Goal: Information Seeking & Learning: Learn about a topic

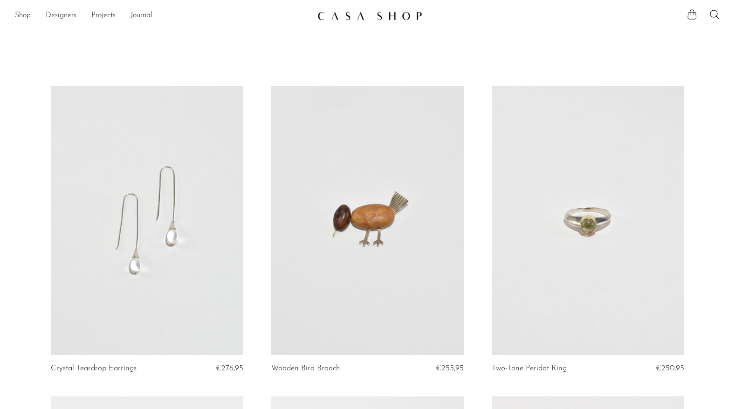
click at [567, 247] on link at bounding box center [588, 220] width 193 height 269
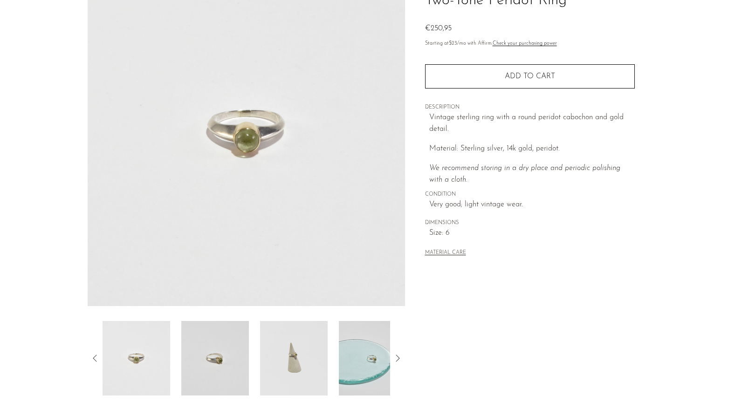
scroll to position [198, 0]
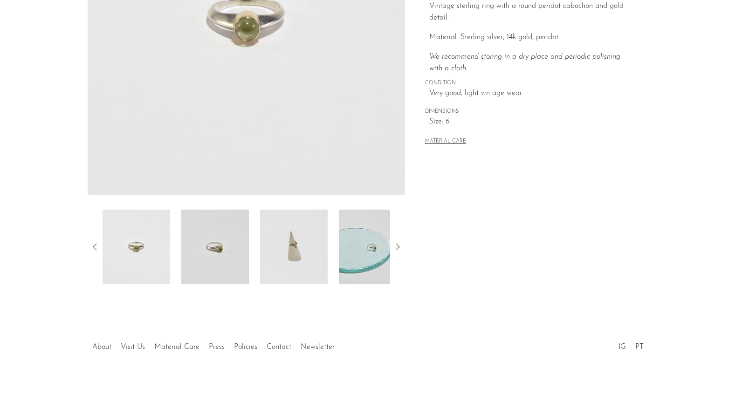
click at [209, 243] on img at bounding box center [215, 247] width 68 height 75
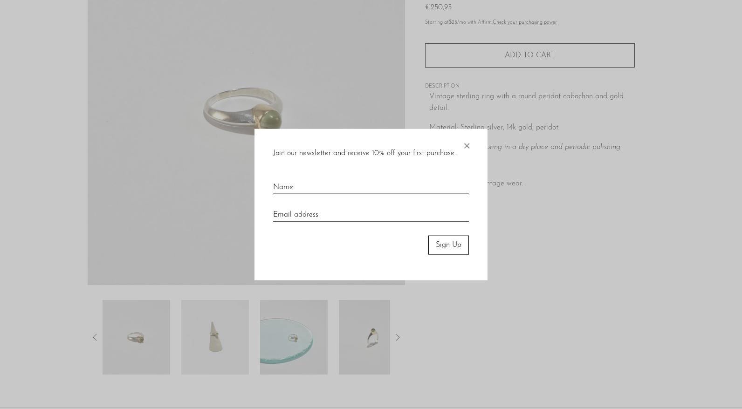
scroll to position [107, 0]
click at [467, 147] on span "×" at bounding box center [466, 144] width 9 height 30
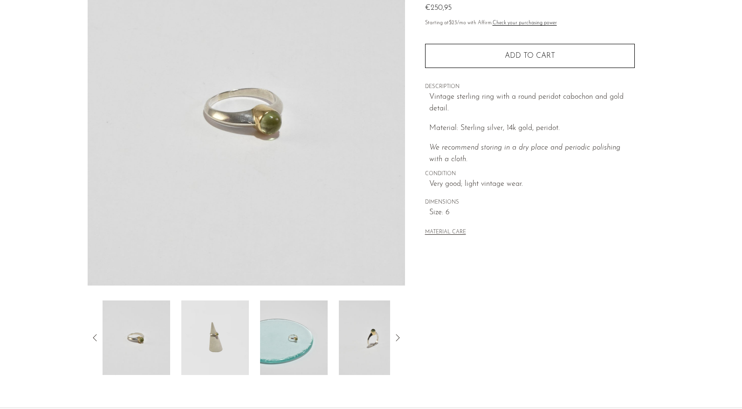
click at [363, 345] on img at bounding box center [373, 338] width 68 height 75
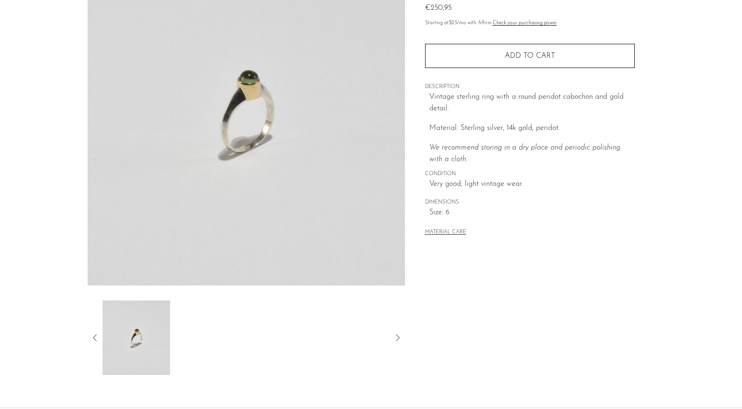
click at [243, 101] on img at bounding box center [246, 111] width 317 height 350
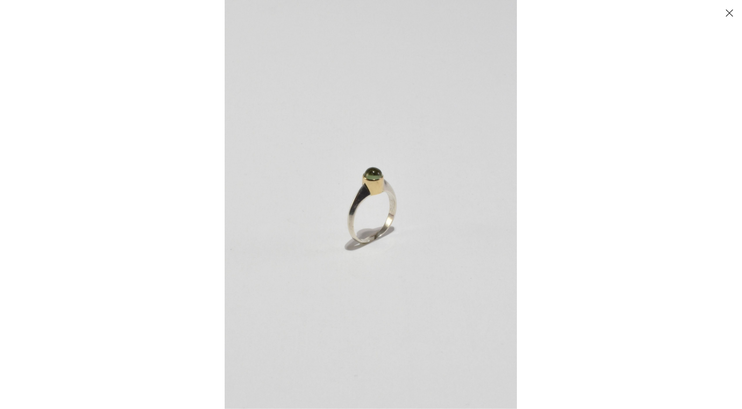
click at [405, 202] on img at bounding box center [371, 204] width 292 height 409
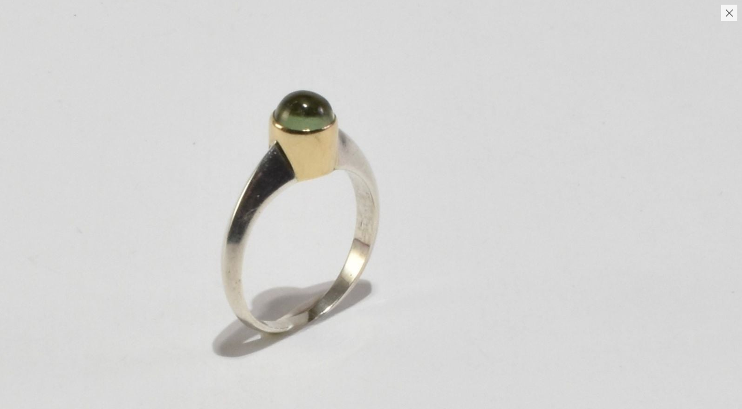
click at [382, 207] on img at bounding box center [296, 210] width 937 height 1312
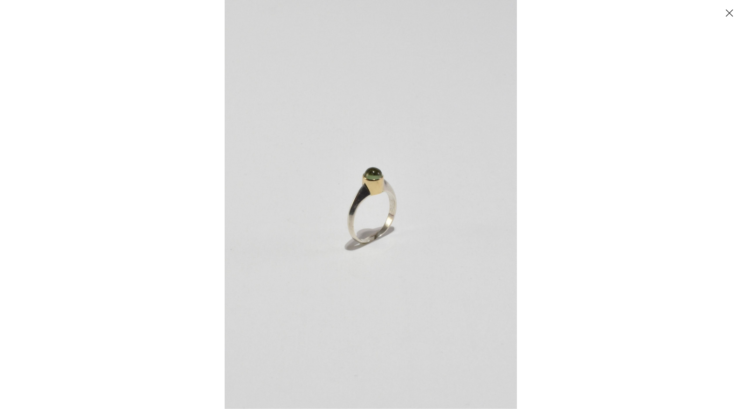
click at [532, 153] on div at bounding box center [596, 204] width 742 height 409
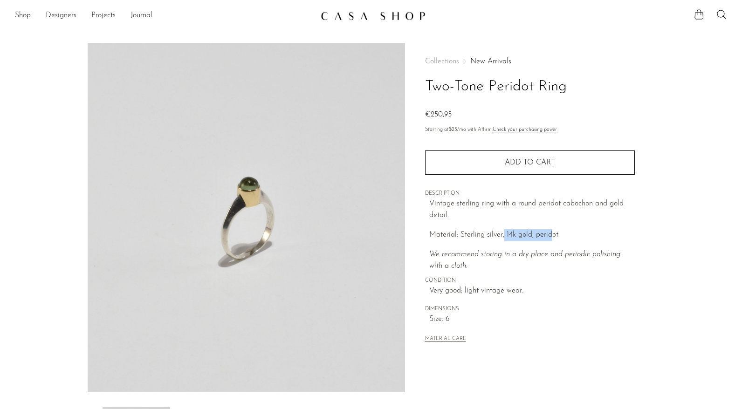
drag, startPoint x: 504, startPoint y: 235, endPoint x: 554, endPoint y: 235, distance: 50.4
click at [551, 236] on p "Material: Sterling silver, 14k gold, peridot." at bounding box center [532, 235] width 206 height 12
click at [574, 235] on p "Material: Sterling silver, 14k gold, peridot." at bounding box center [532, 235] width 206 height 12
drag, startPoint x: 474, startPoint y: 258, endPoint x: 522, endPoint y: 258, distance: 48.0
click at [508, 258] on p "We recommend storing in a dry place and periodic polishing with a cloth." at bounding box center [532, 261] width 206 height 24
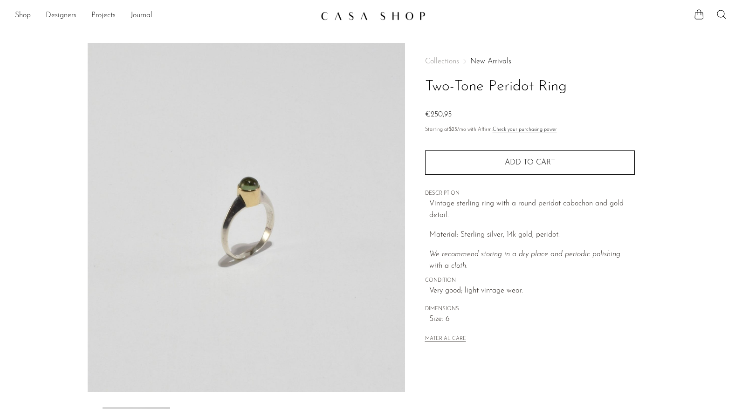
click at [536, 258] on icon "We recommend storing in a dry place and periodic polishing with a cloth." at bounding box center [524, 261] width 191 height 20
click at [507, 293] on span "Very good; light vintage wear." at bounding box center [532, 291] width 206 height 12
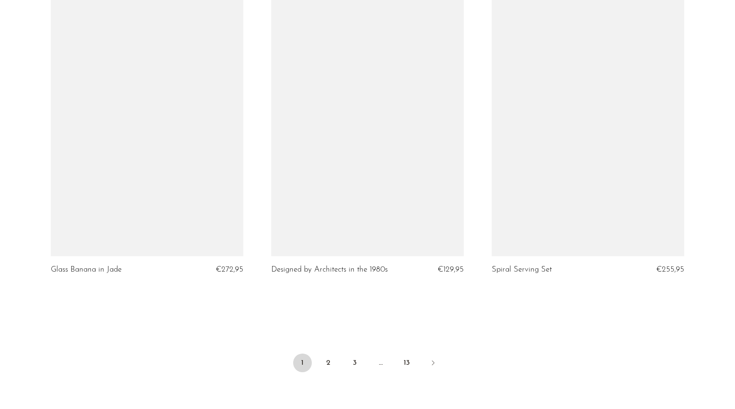
scroll to position [3610, 0]
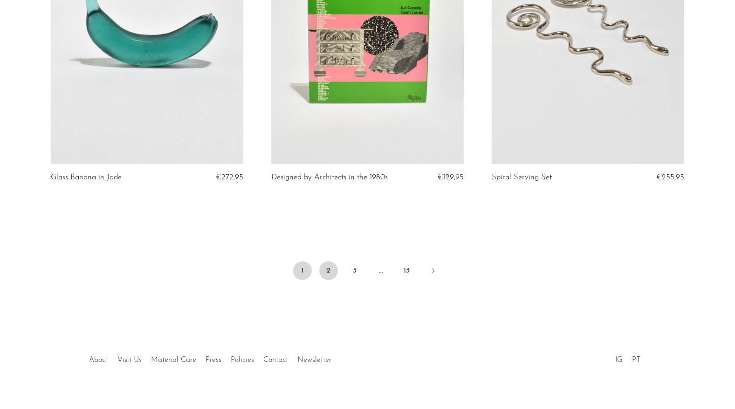
click at [333, 269] on link "2" at bounding box center [328, 271] width 19 height 19
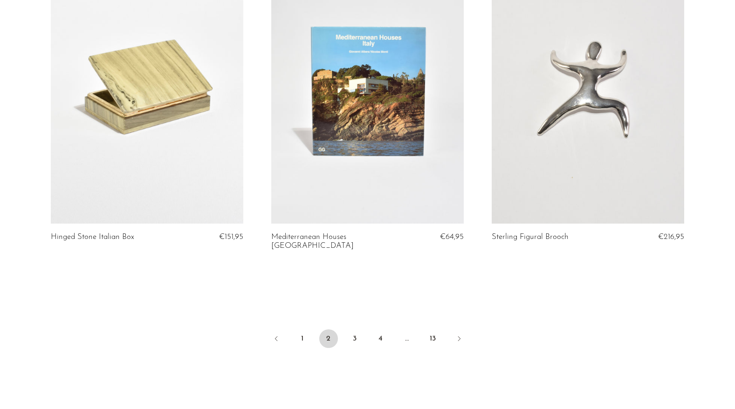
scroll to position [3623, 0]
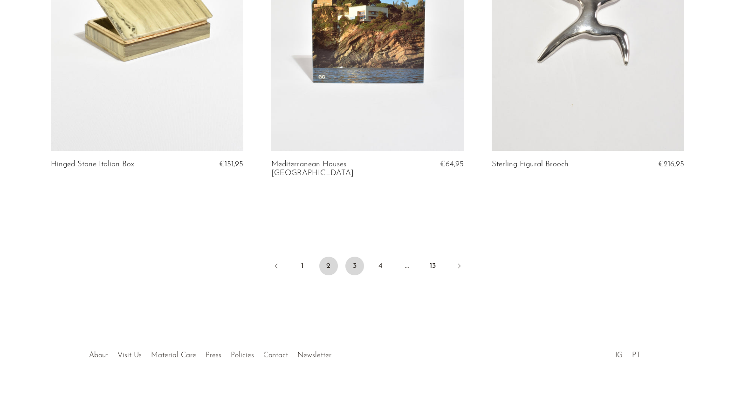
click at [352, 257] on link "3" at bounding box center [354, 266] width 19 height 19
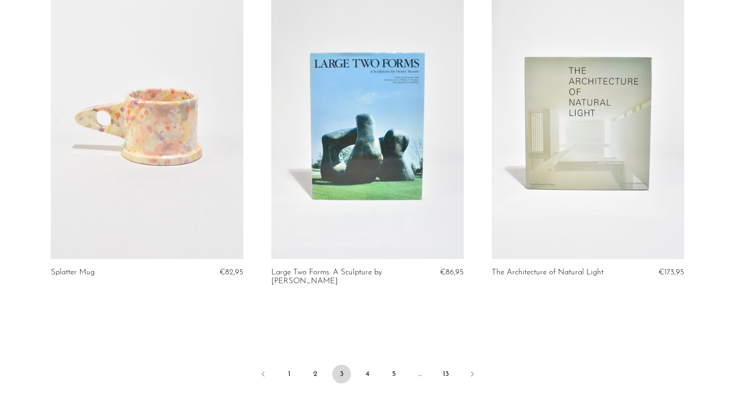
scroll to position [3641, 0]
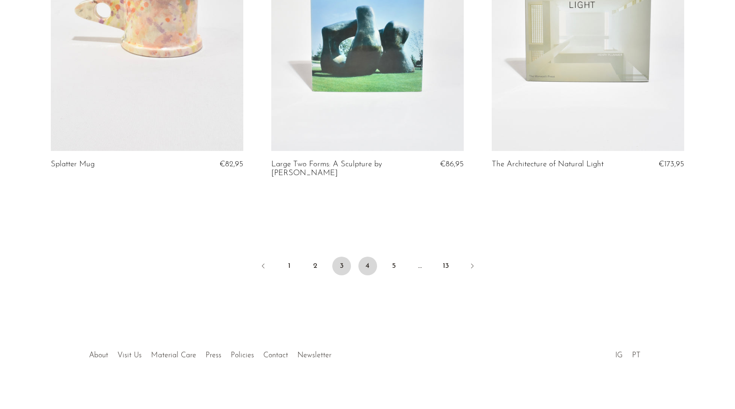
click at [363, 257] on link "4" at bounding box center [368, 266] width 19 height 19
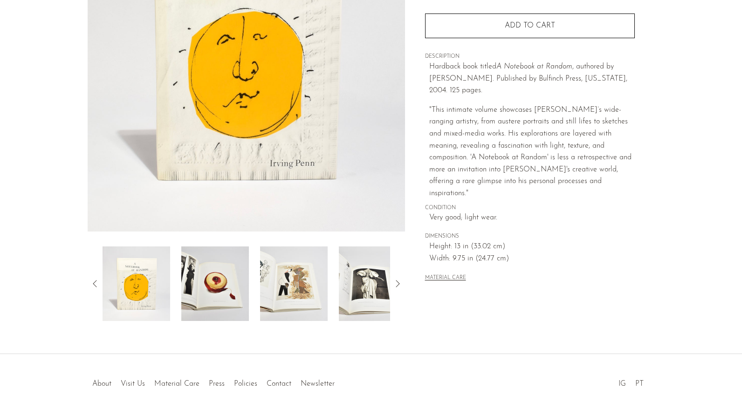
scroll to position [198, 0]
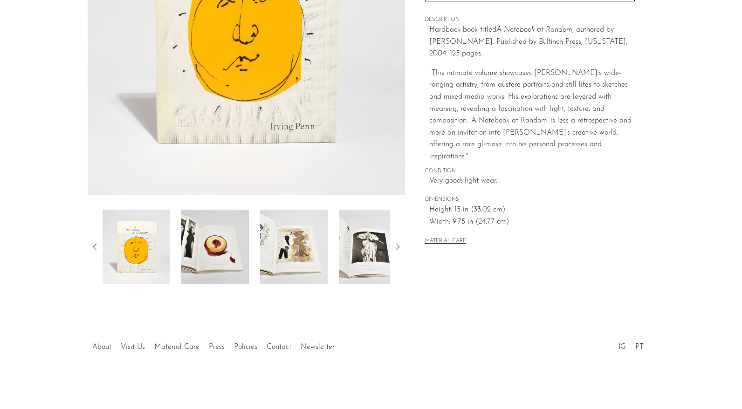
click at [215, 260] on img at bounding box center [215, 247] width 68 height 75
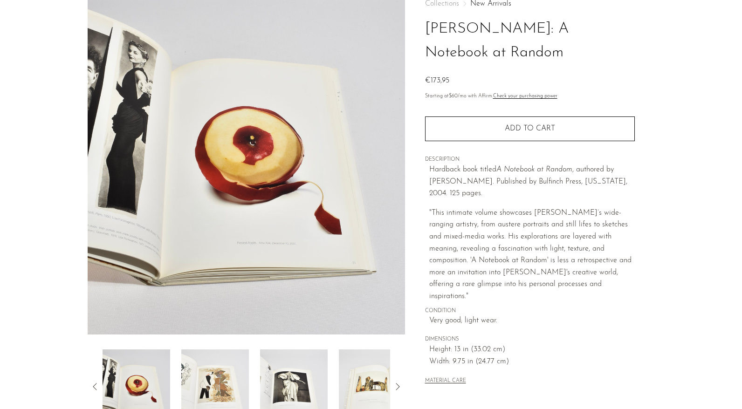
scroll to position [191, 0]
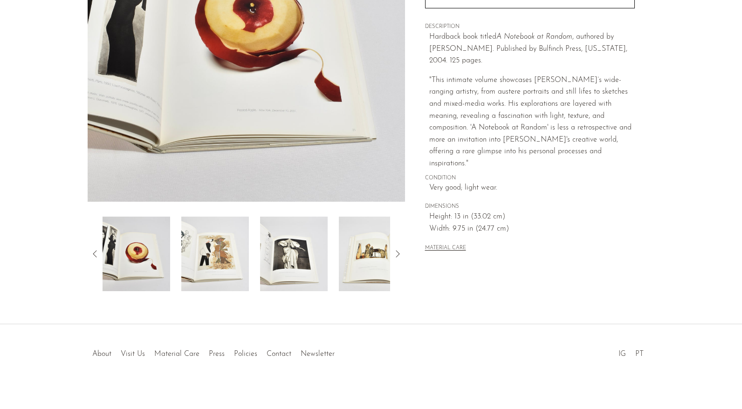
click at [282, 276] on img at bounding box center [294, 254] width 68 height 75
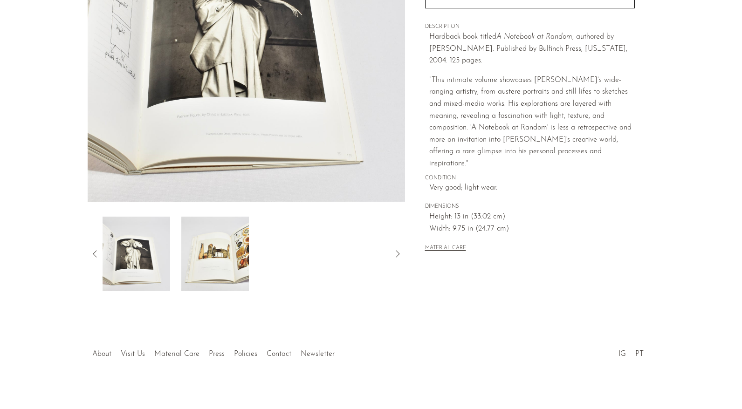
click at [204, 269] on img at bounding box center [215, 254] width 68 height 75
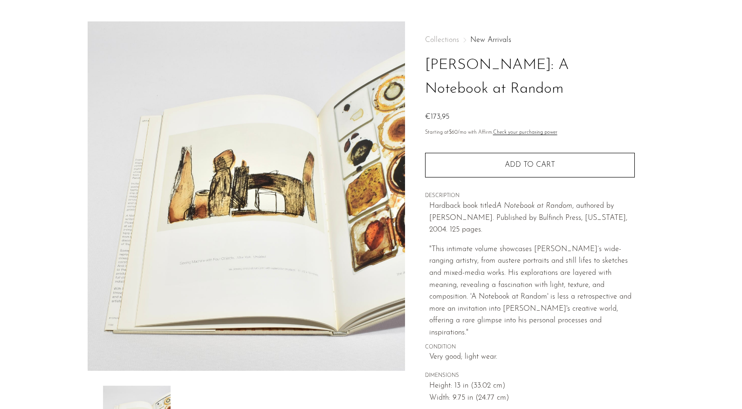
scroll to position [0, 0]
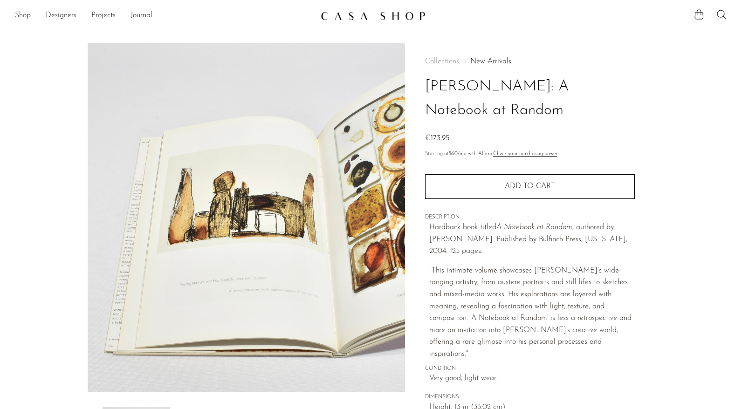
click at [26, 14] on link "Shop" at bounding box center [23, 16] width 16 height 12
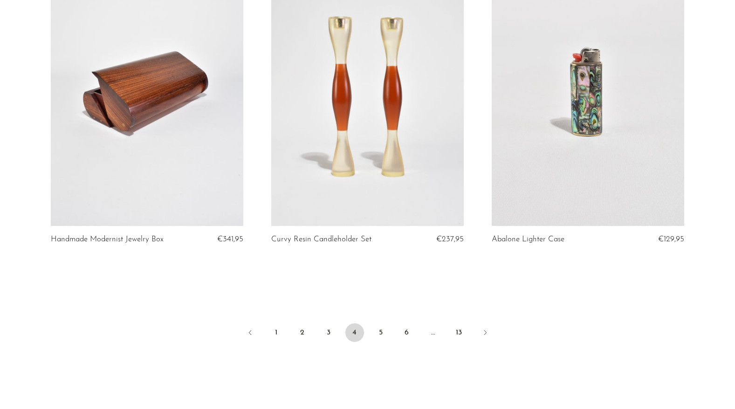
scroll to position [3623, 0]
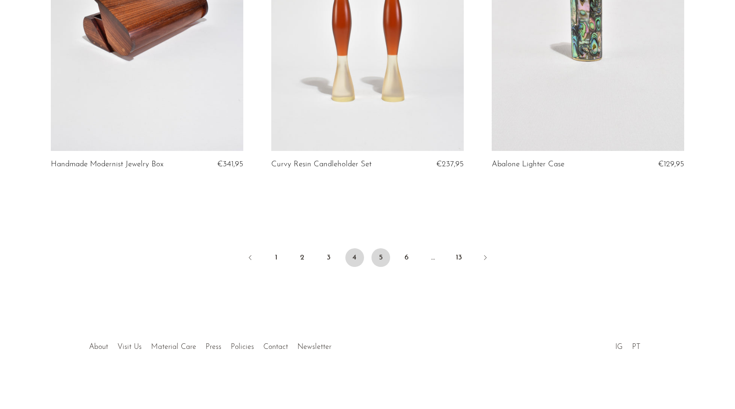
click at [378, 255] on link "5" at bounding box center [381, 257] width 19 height 19
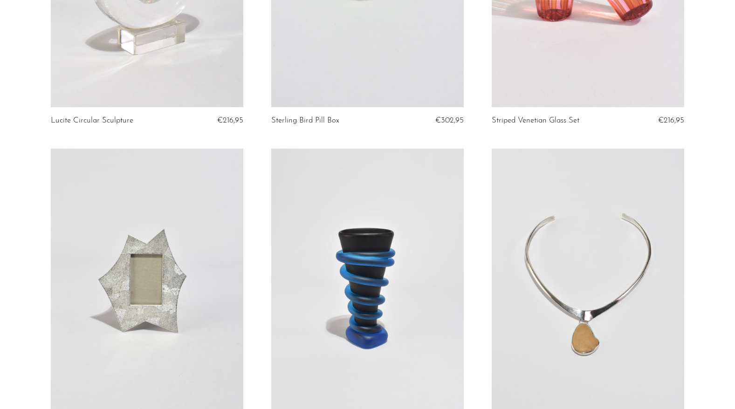
scroll to position [3538, 0]
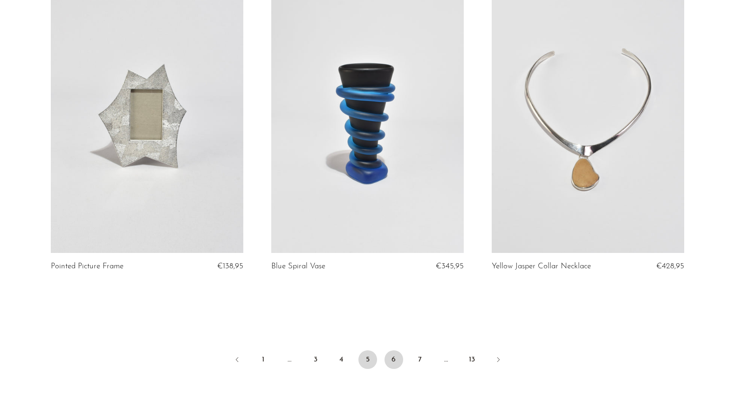
click at [395, 354] on link "6" at bounding box center [394, 360] width 19 height 19
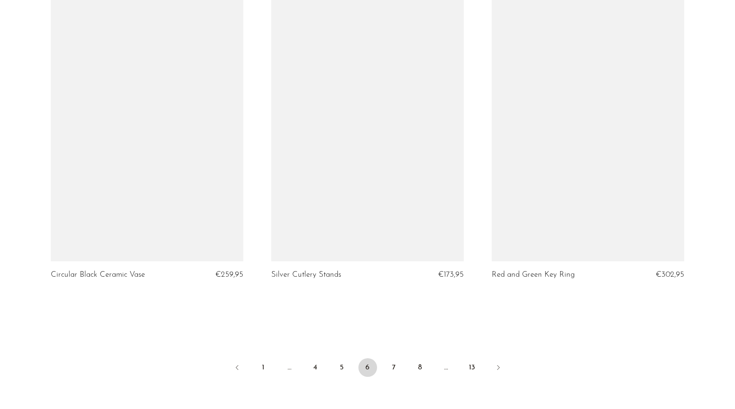
scroll to position [3567, 0]
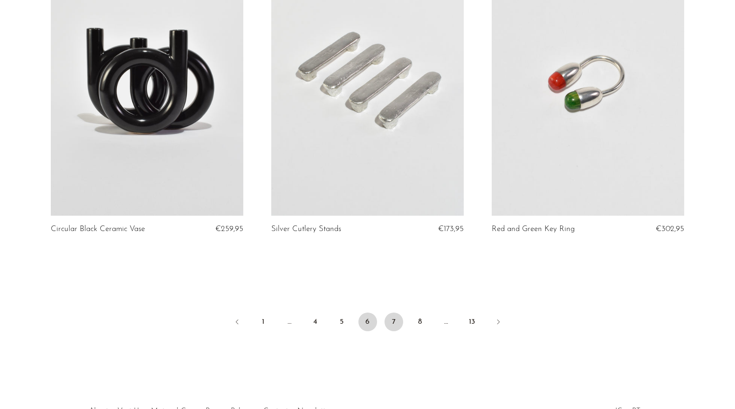
click at [398, 327] on link "7" at bounding box center [394, 322] width 19 height 19
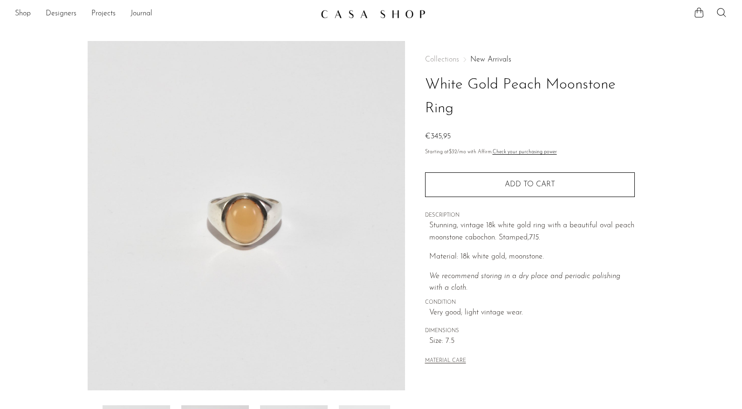
scroll to position [190, 0]
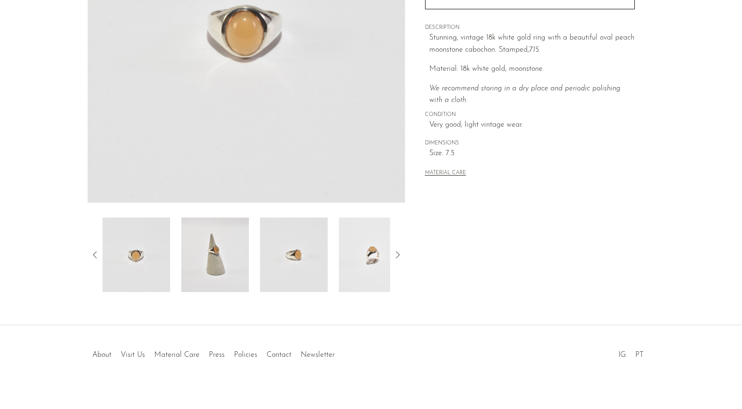
click at [227, 246] on img at bounding box center [215, 255] width 68 height 75
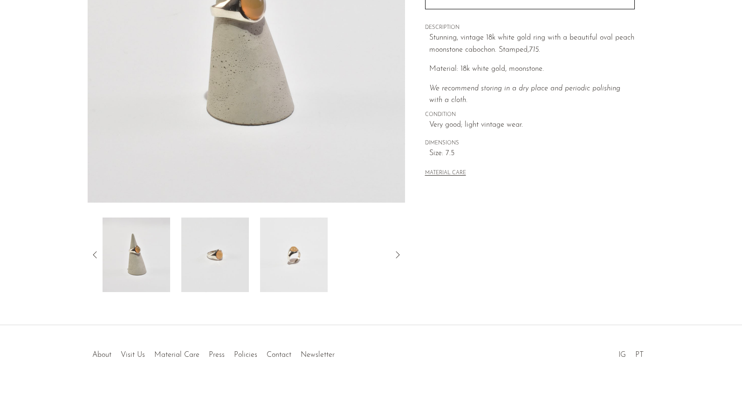
scroll to position [101, 0]
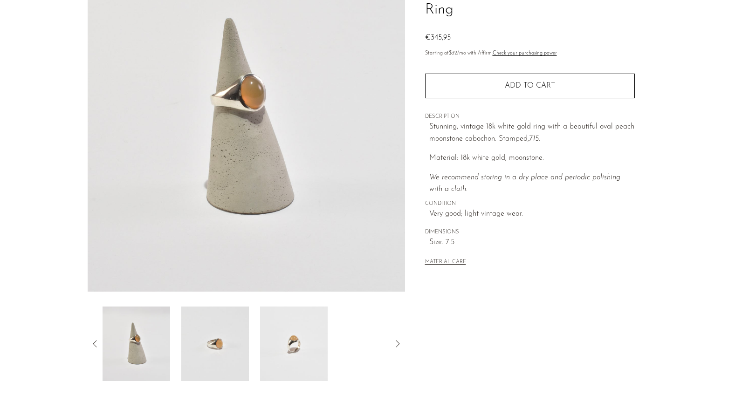
click at [212, 324] on img at bounding box center [215, 344] width 68 height 75
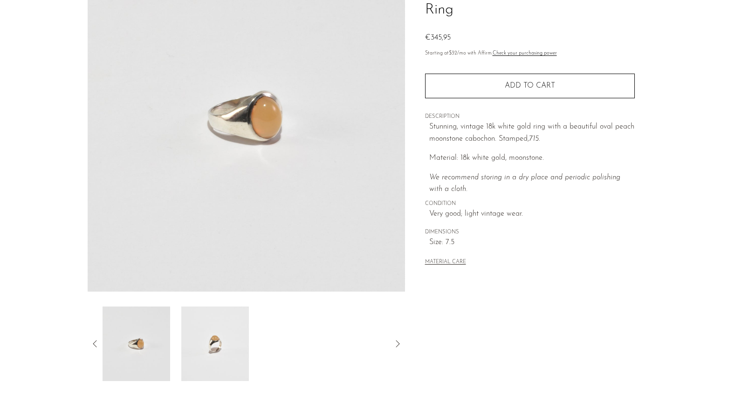
click at [117, 355] on img at bounding box center [137, 344] width 68 height 75
click at [93, 346] on icon at bounding box center [95, 343] width 11 height 11
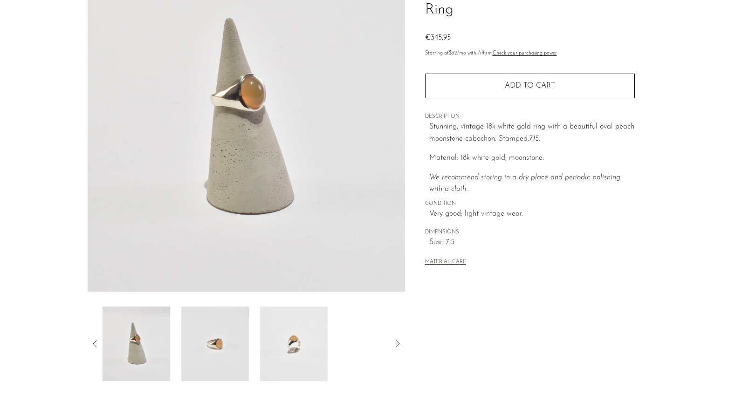
click at [195, 345] on img at bounding box center [215, 344] width 68 height 75
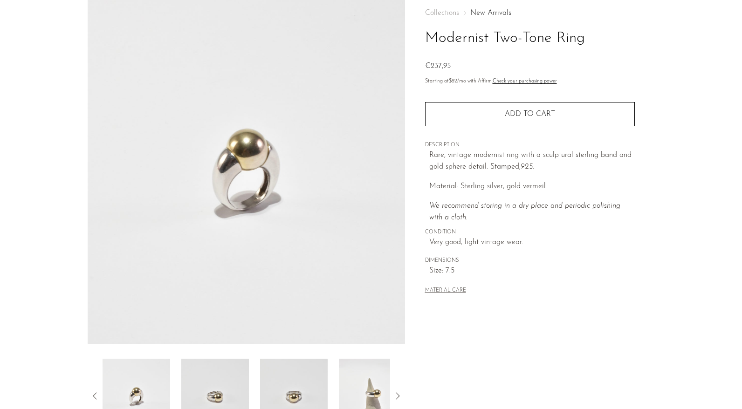
scroll to position [198, 0]
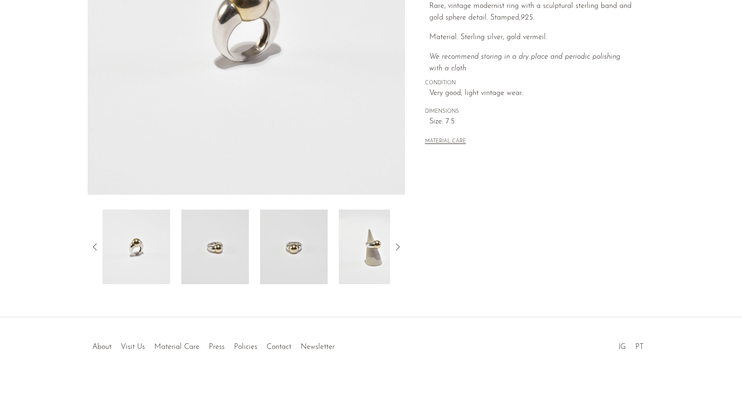
click at [215, 248] on img at bounding box center [215, 247] width 68 height 75
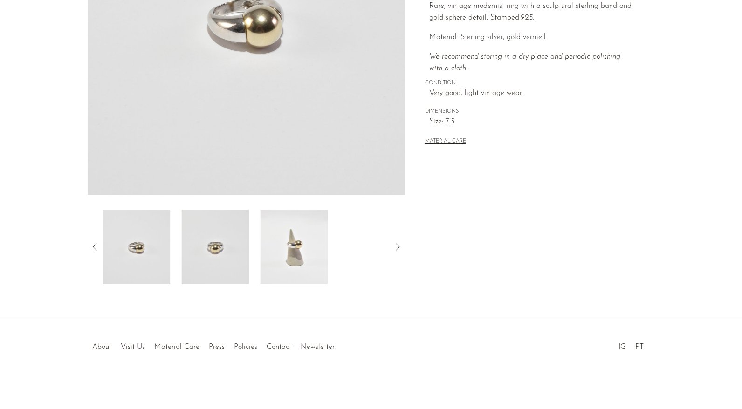
click at [298, 249] on img at bounding box center [294, 247] width 68 height 75
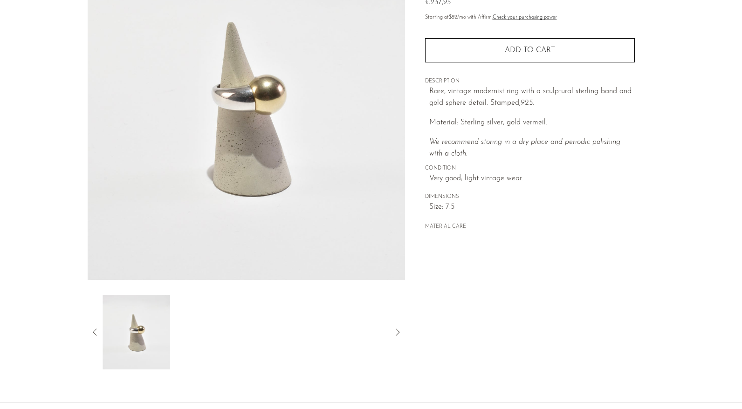
scroll to position [112, 0]
click at [134, 339] on img at bounding box center [137, 333] width 68 height 75
click at [98, 337] on icon at bounding box center [95, 332] width 11 height 11
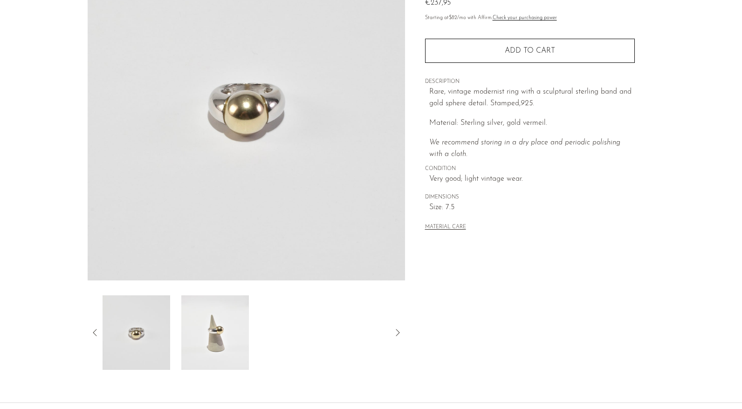
click at [159, 337] on img at bounding box center [137, 333] width 68 height 75
click at [130, 343] on img at bounding box center [137, 333] width 68 height 75
click at [86, 327] on article "Modernist Two-Tone Ring €237,95" at bounding box center [371, 150] width 597 height 439
click at [99, 333] on icon at bounding box center [95, 332] width 11 height 11
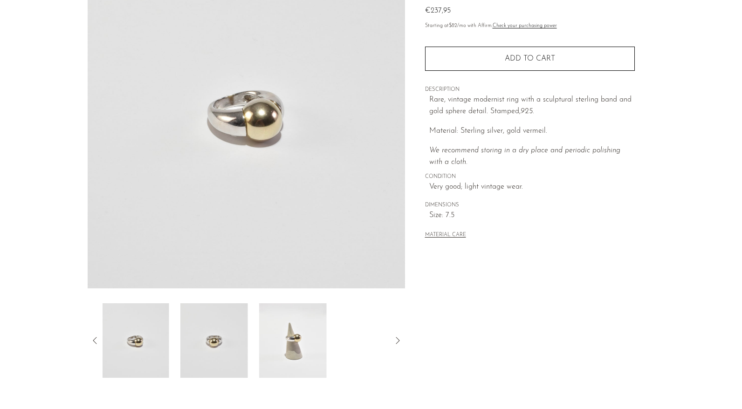
scroll to position [93, 0]
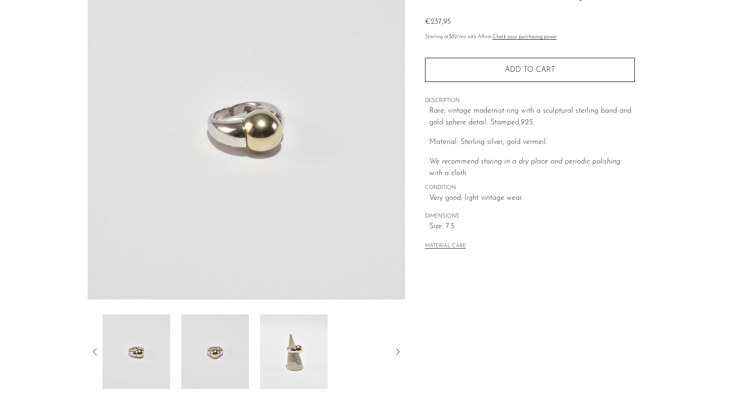
click at [147, 360] on img at bounding box center [137, 352] width 68 height 75
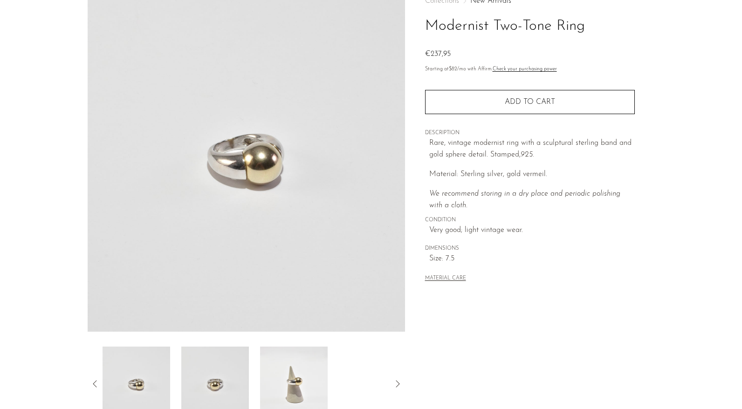
scroll to position [60, 0]
drag, startPoint x: 492, startPoint y: 193, endPoint x: 548, endPoint y: 198, distance: 56.2
click at [544, 198] on icon "We recommend storing in a dry place and periodic polishing with a cloth." at bounding box center [524, 201] width 191 height 20
click at [566, 201] on p "We recommend storing in a dry place and periodic polishing with a cloth." at bounding box center [532, 201] width 206 height 24
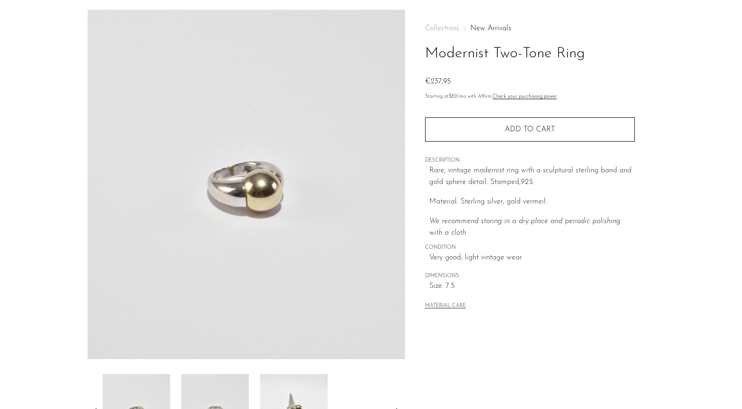
scroll to position [14, 0]
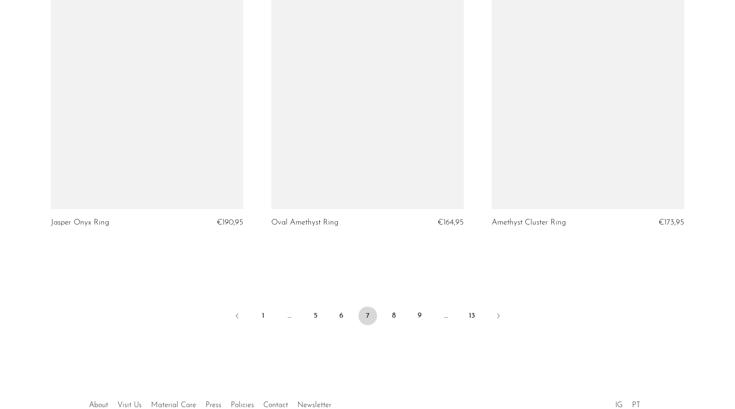
scroll to position [3569, 0]
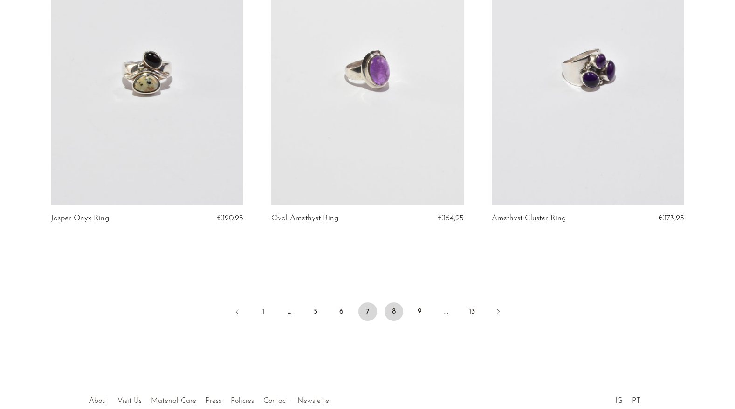
click at [390, 310] on link "8" at bounding box center [394, 312] width 19 height 19
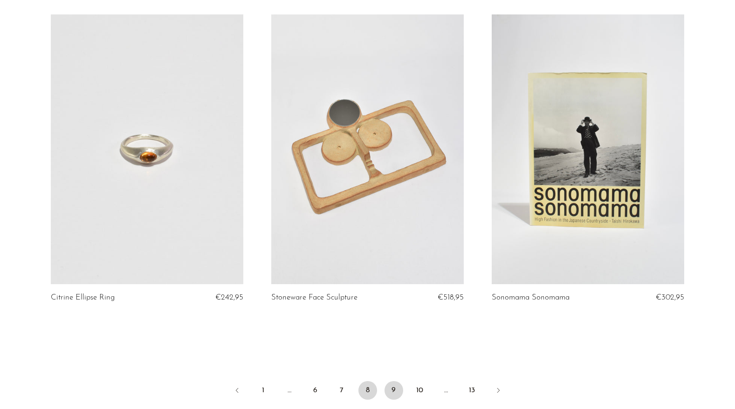
scroll to position [3565, 0]
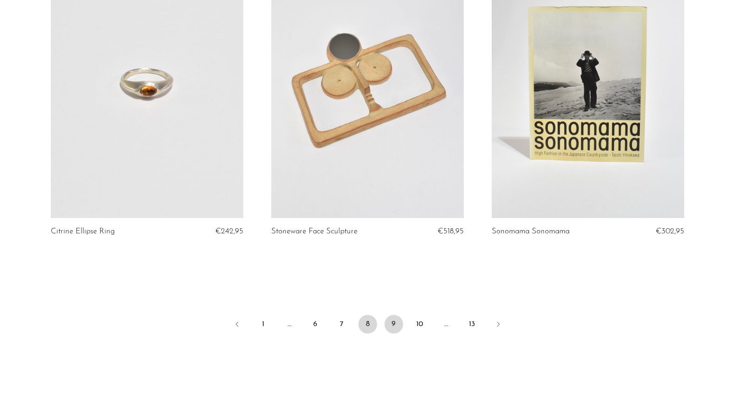
click at [392, 319] on link "9" at bounding box center [394, 324] width 19 height 19
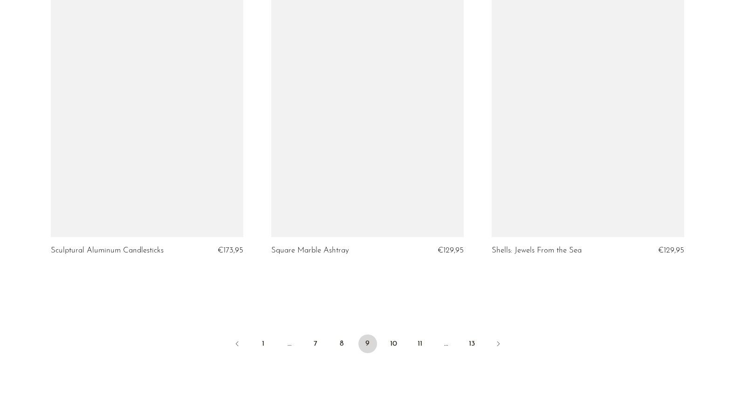
scroll to position [3623, 0]
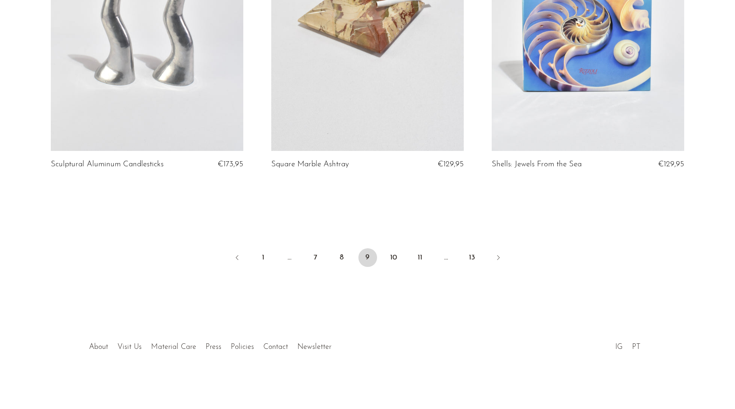
click at [401, 248] on li "10" at bounding box center [394, 258] width 19 height 21
click at [390, 262] on link "10" at bounding box center [394, 257] width 19 height 19
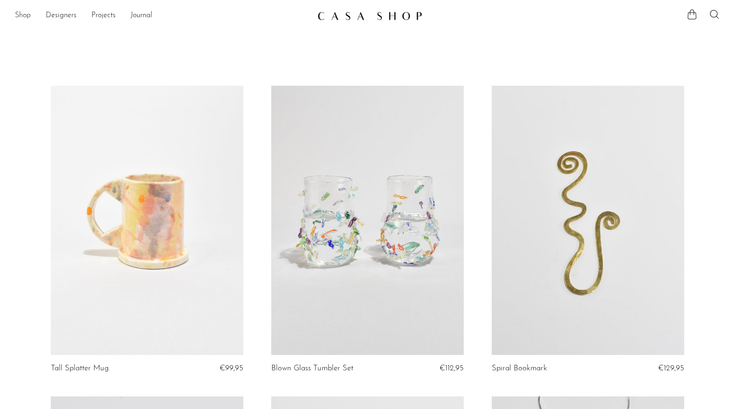
click at [23, 12] on link "Shop" at bounding box center [23, 16] width 16 height 12
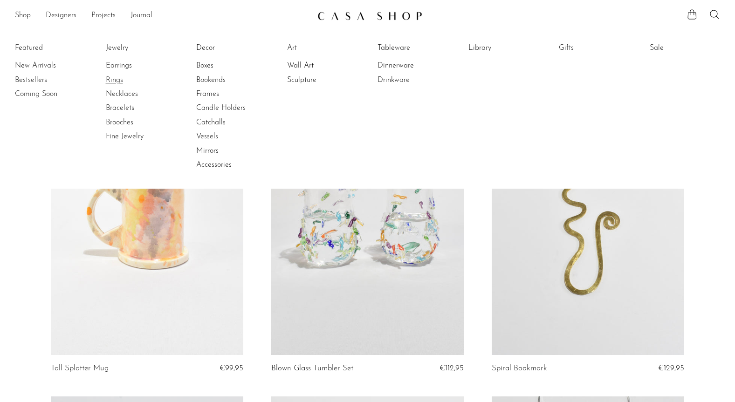
click at [115, 79] on link "Rings" at bounding box center [141, 80] width 70 height 10
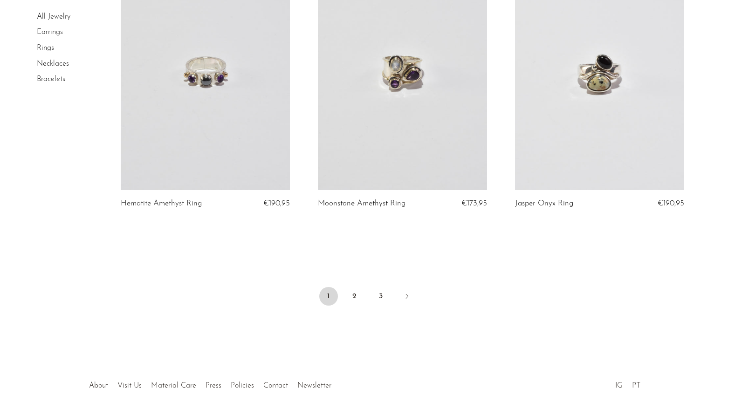
scroll to position [3241, 0]
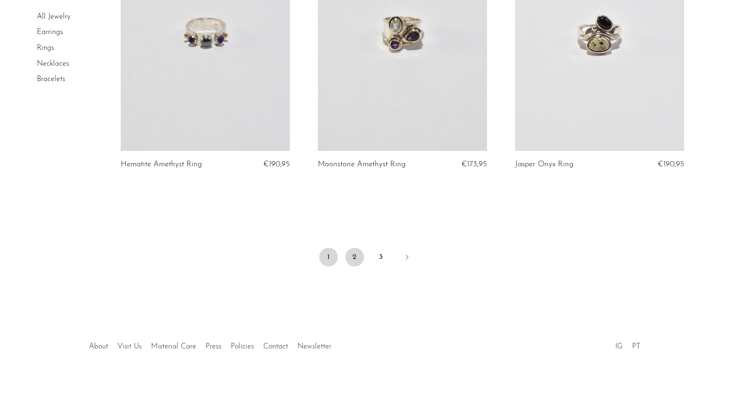
click at [351, 255] on link "2" at bounding box center [354, 257] width 19 height 19
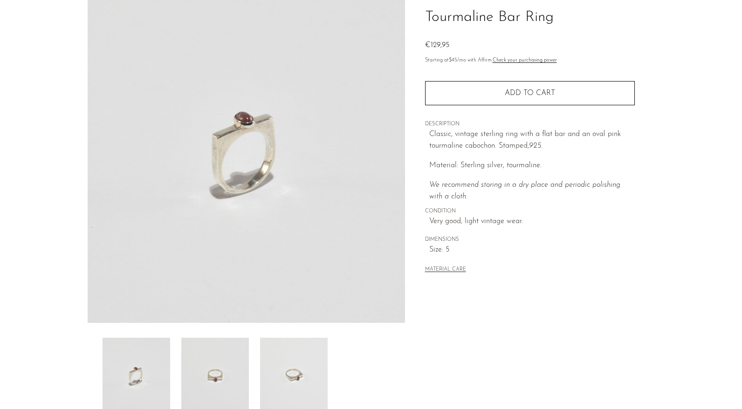
scroll to position [198, 0]
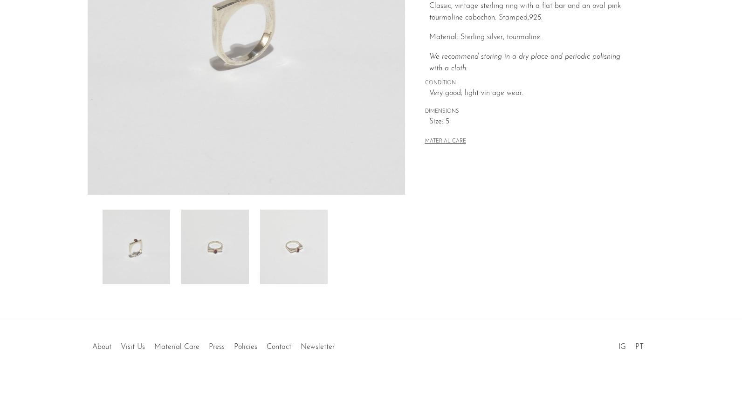
click at [221, 243] on img at bounding box center [215, 247] width 68 height 75
click at [292, 269] on img at bounding box center [294, 247] width 68 height 75
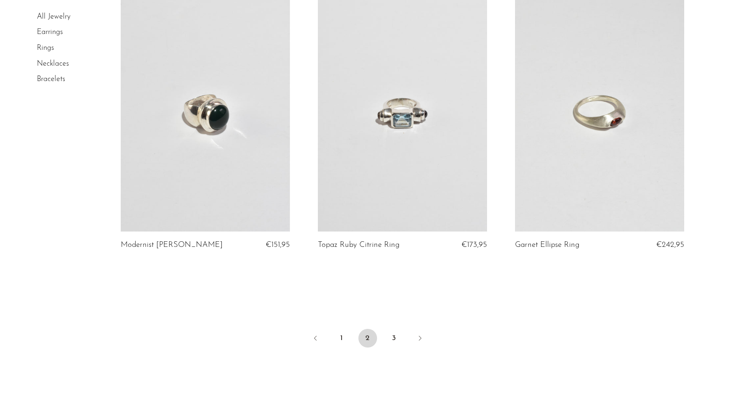
scroll to position [3173, 0]
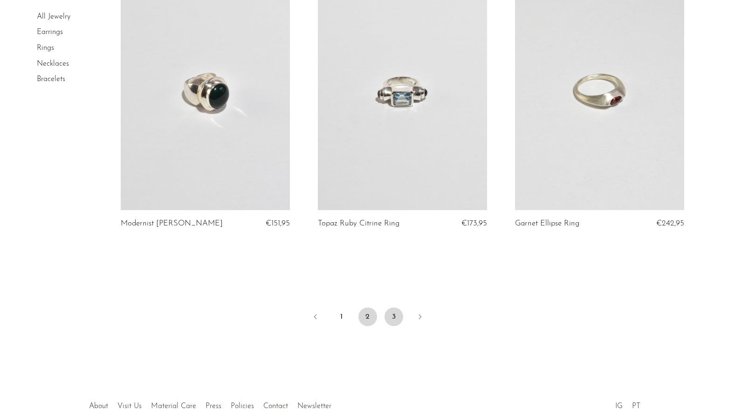
click at [392, 326] on link "3" at bounding box center [394, 317] width 19 height 19
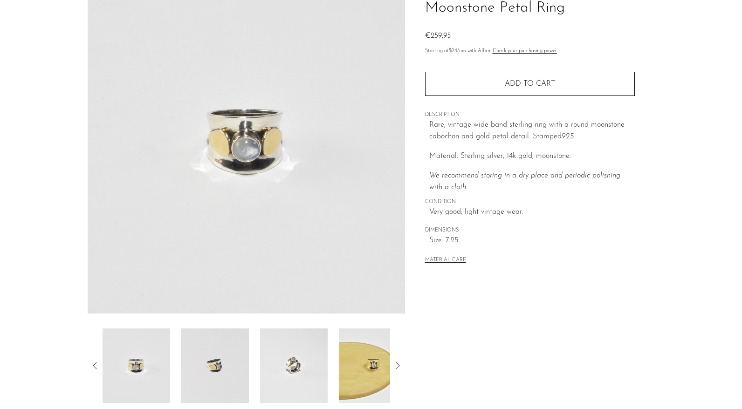
scroll to position [198, 0]
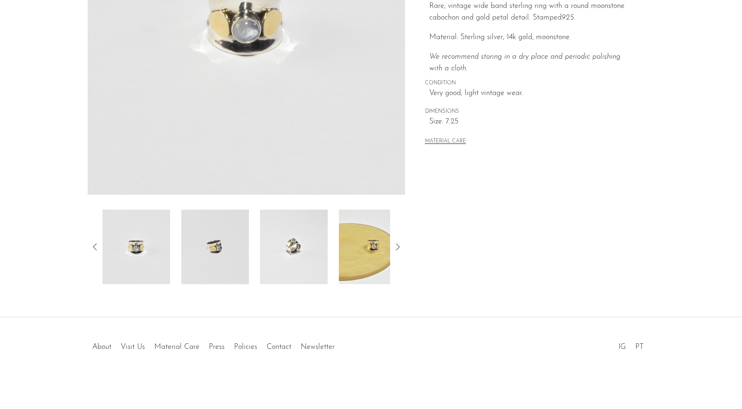
click at [270, 223] on img at bounding box center [294, 247] width 68 height 75
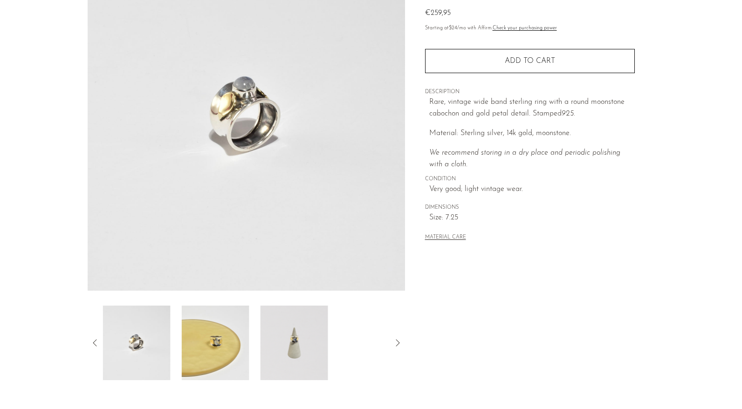
scroll to position [90, 0]
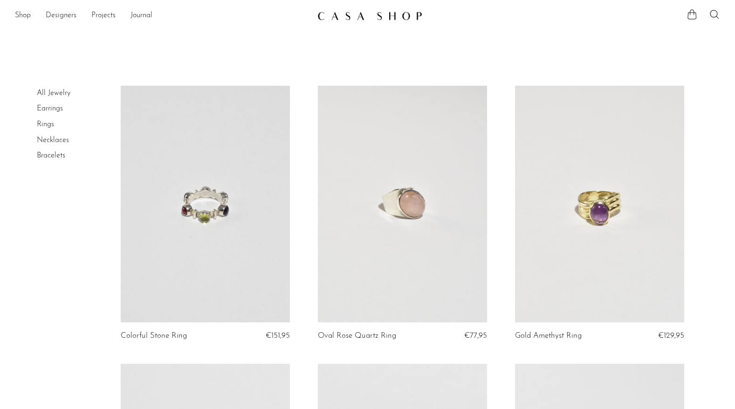
click at [50, 124] on link "Rings" at bounding box center [45, 124] width 17 height 7
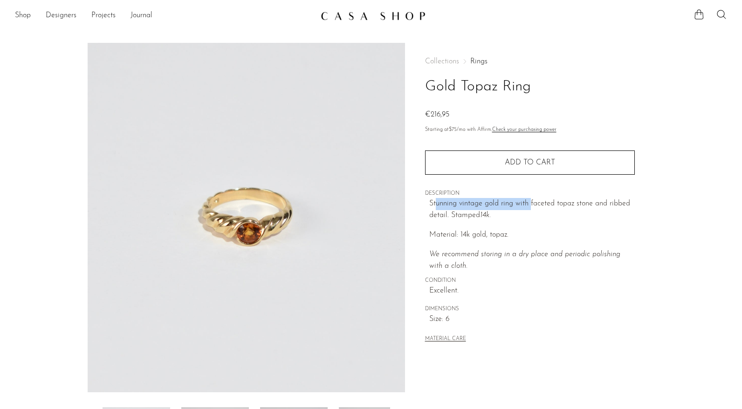
drag, startPoint x: 436, startPoint y: 205, endPoint x: 554, endPoint y: 206, distance: 118.4
click at [533, 206] on p "Stunning vintage gold ring with faceted topaz stone and ribbed detail. Stamped …" at bounding box center [532, 210] width 206 height 24
click at [554, 206] on p "Stunning vintage gold ring with faceted topaz stone and ribbed detail. Stamped …" at bounding box center [532, 210] width 206 height 24
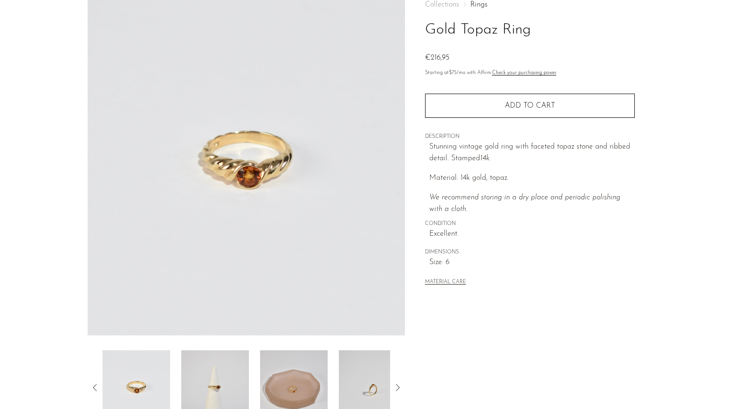
scroll to position [198, 0]
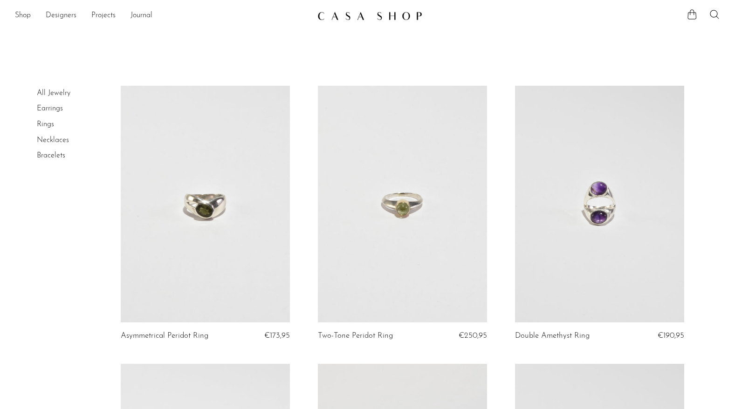
click at [383, 184] on link at bounding box center [402, 204] width 169 height 237
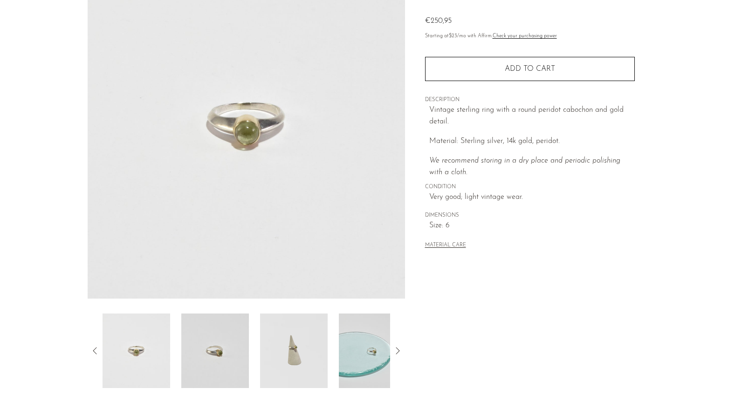
scroll to position [198, 0]
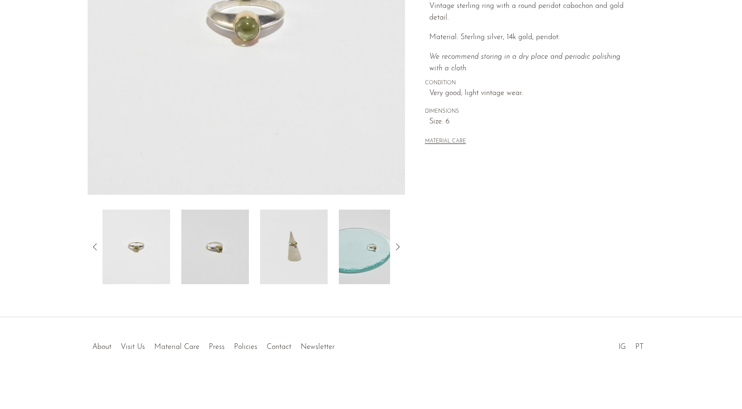
click at [289, 234] on img at bounding box center [294, 247] width 68 height 75
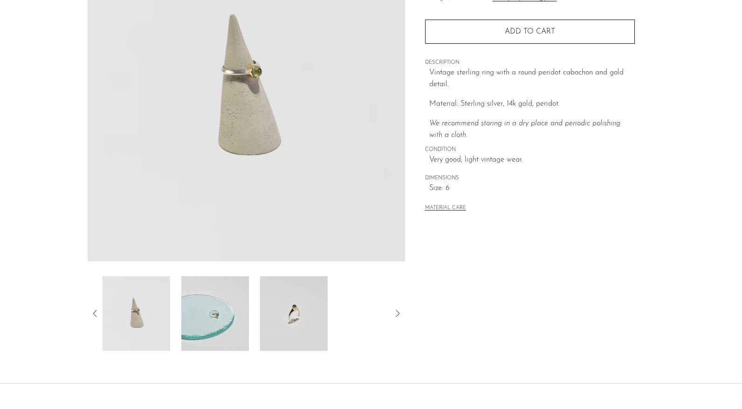
scroll to position [104, 0]
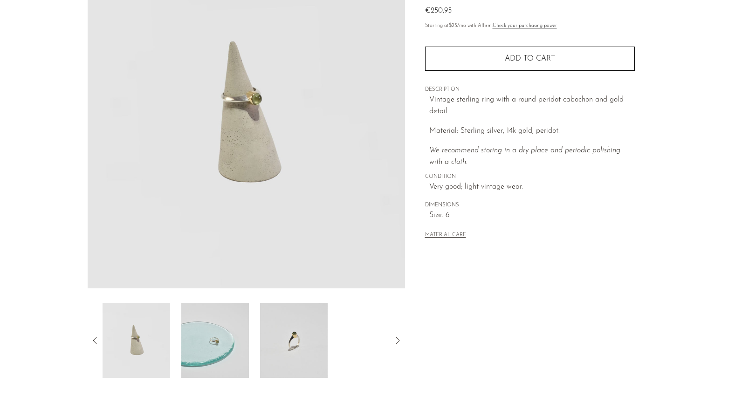
click at [137, 343] on img at bounding box center [137, 340] width 68 height 75
click at [135, 347] on img at bounding box center [137, 340] width 68 height 75
click at [306, 338] on img at bounding box center [294, 340] width 68 height 75
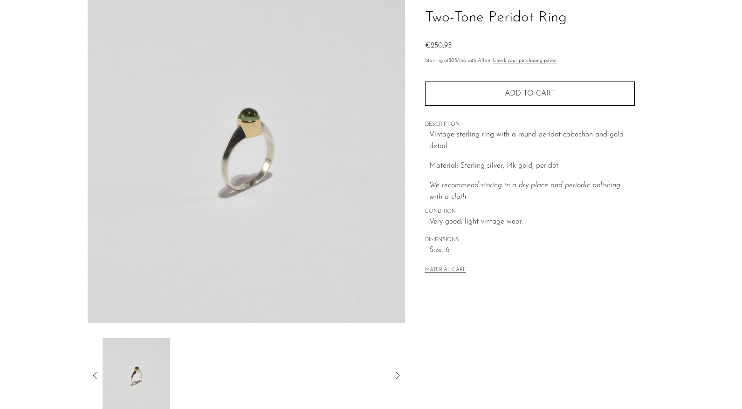
scroll to position [47, 0]
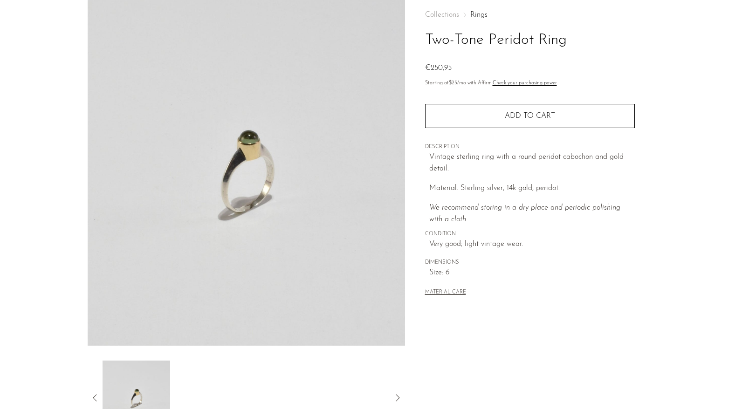
click at [249, 164] on img at bounding box center [246, 171] width 317 height 350
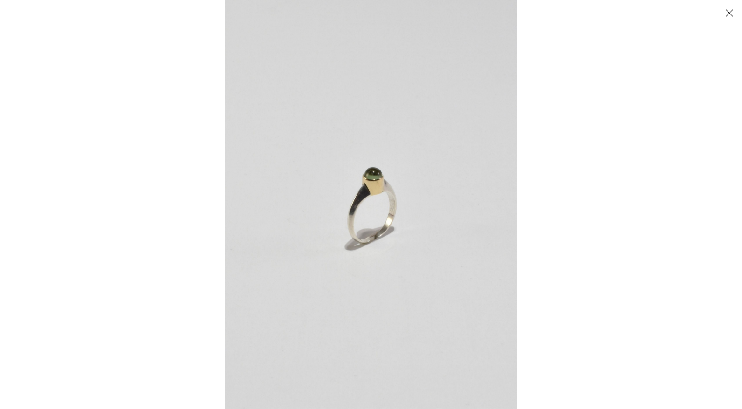
click at [363, 188] on img at bounding box center [371, 204] width 292 height 409
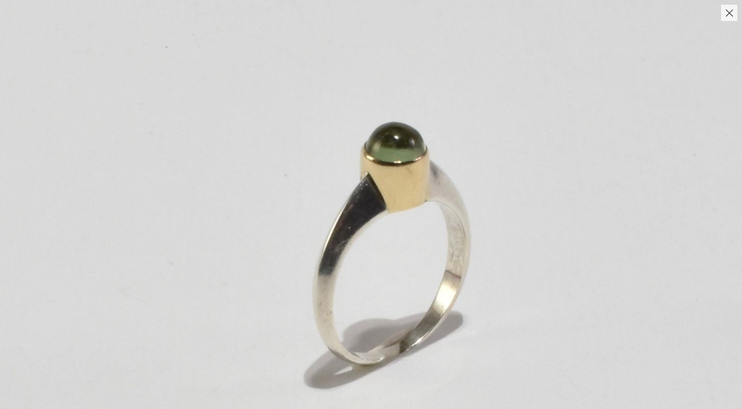
click at [363, 188] on img at bounding box center [387, 242] width 937 height 1312
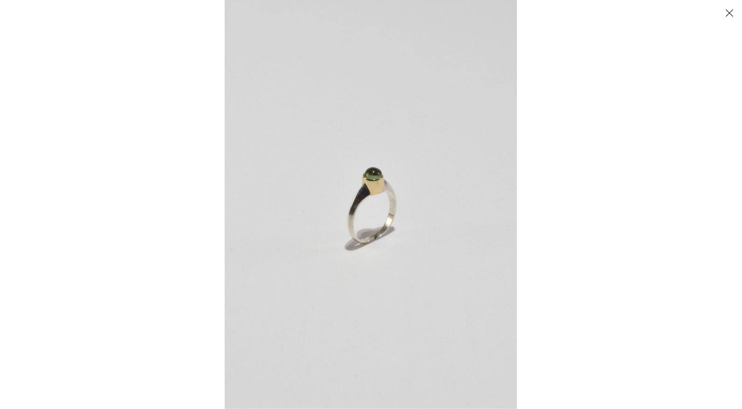
click at [566, 172] on div at bounding box center [596, 204] width 742 height 409
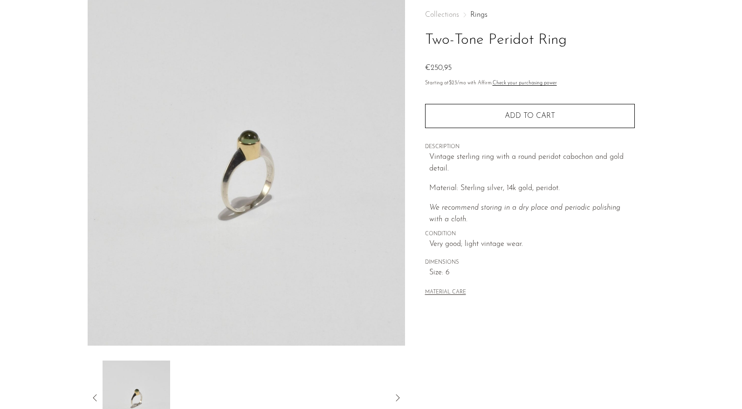
click at [494, 189] on p "Material: Sterling silver, 14k gold, peridot." at bounding box center [532, 189] width 206 height 12
drag, startPoint x: 474, startPoint y: 189, endPoint x: 511, endPoint y: 192, distance: 36.9
click at [505, 192] on p "Material: Sterling silver, 14k gold, peridot." at bounding box center [532, 189] width 206 height 12
click at [516, 192] on p "Material: Sterling silver, 14k gold, peridot." at bounding box center [532, 189] width 206 height 12
click at [567, 189] on p "Material: Sterling silver, 14k gold, peridot." at bounding box center [532, 189] width 206 height 12
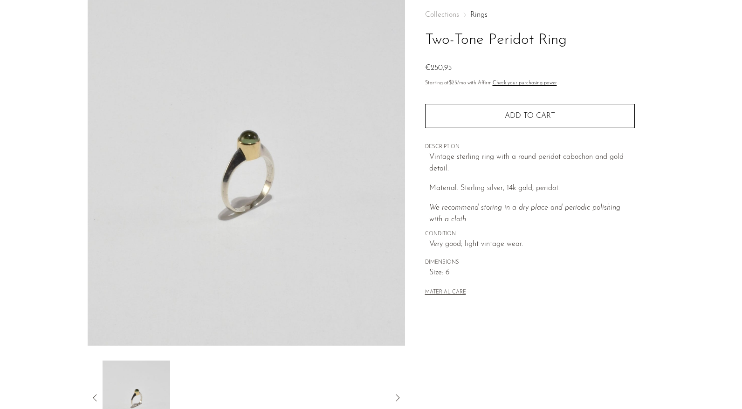
click at [473, 232] on span "CONDITION" at bounding box center [530, 234] width 210 height 8
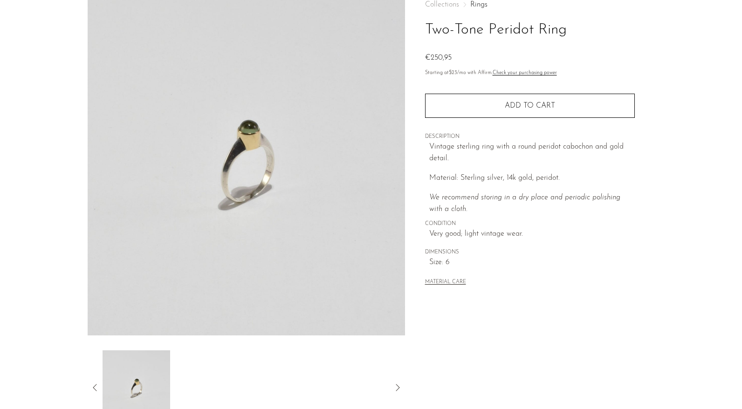
scroll to position [132, 0]
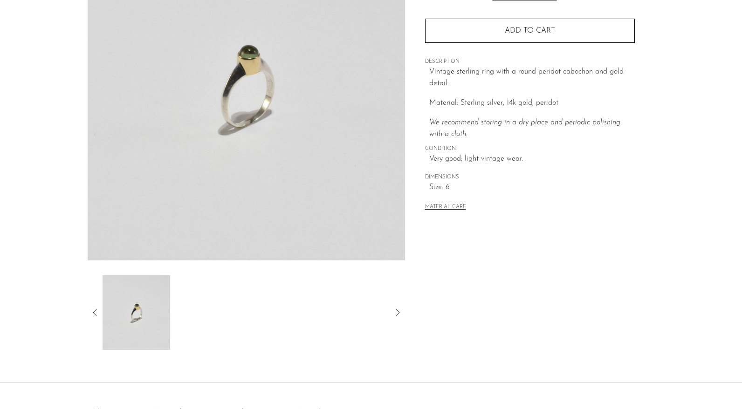
click at [255, 120] on img at bounding box center [246, 86] width 317 height 350
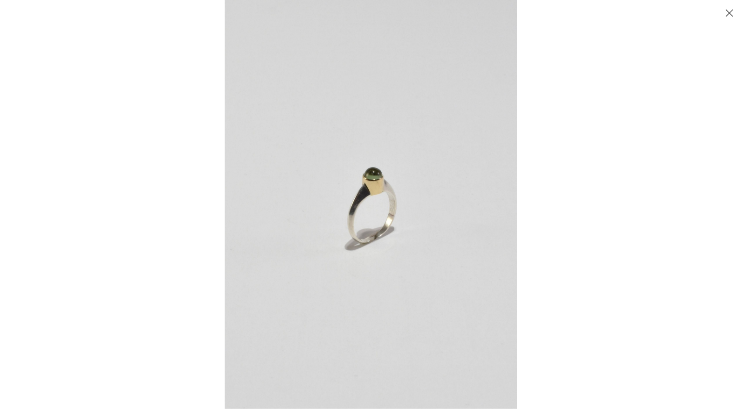
click at [172, 203] on div at bounding box center [371, 204] width 742 height 409
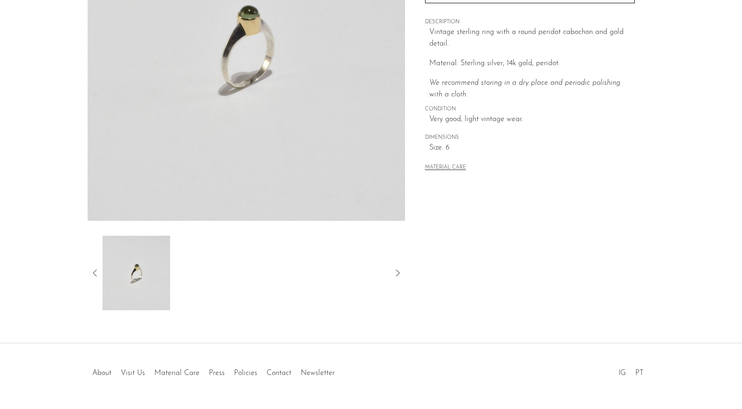
scroll to position [198, 0]
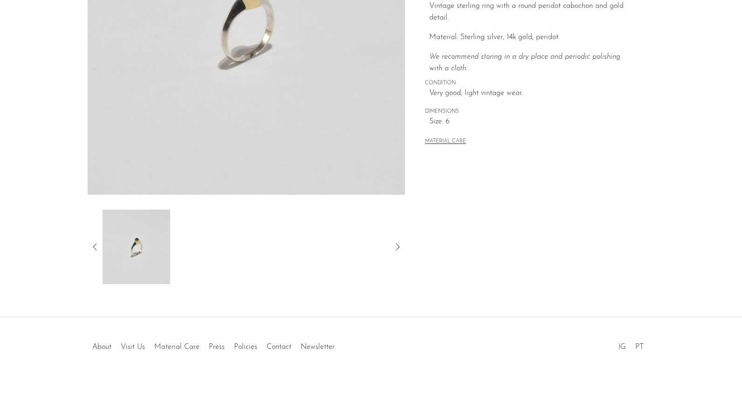
click at [145, 236] on img at bounding box center [137, 247] width 68 height 75
click at [97, 248] on icon at bounding box center [95, 246] width 11 height 11
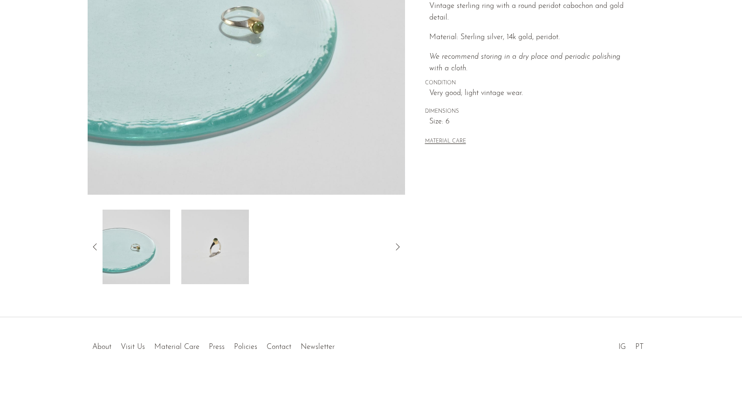
click at [97, 248] on icon at bounding box center [95, 246] width 11 height 11
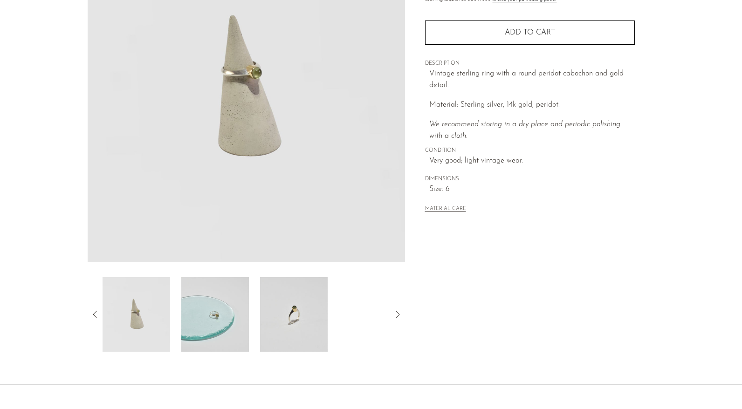
scroll to position [130, 0]
click at [94, 314] on icon at bounding box center [95, 315] width 11 height 11
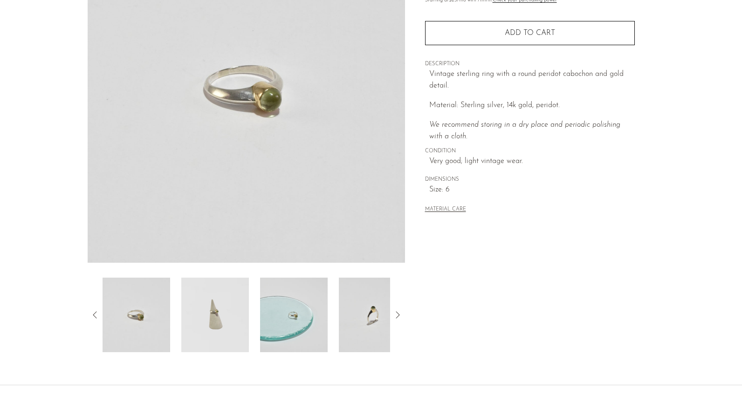
click at [255, 111] on img at bounding box center [246, 88] width 317 height 350
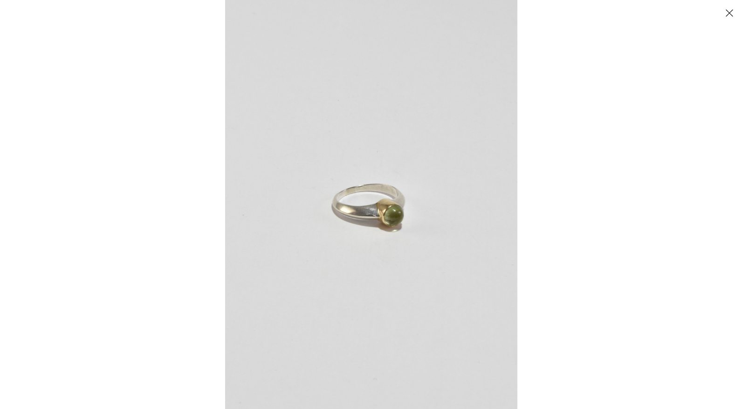
click at [377, 213] on img at bounding box center [371, 204] width 292 height 409
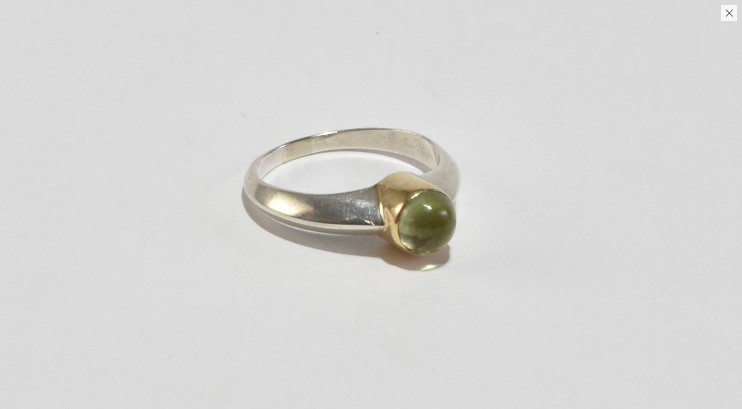
click at [369, 235] on img at bounding box center [360, 189] width 868 height 1215
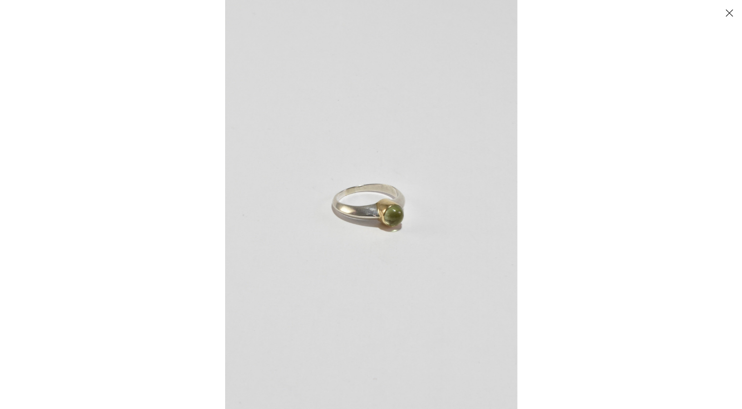
click at [638, 89] on div at bounding box center [596, 204] width 742 height 409
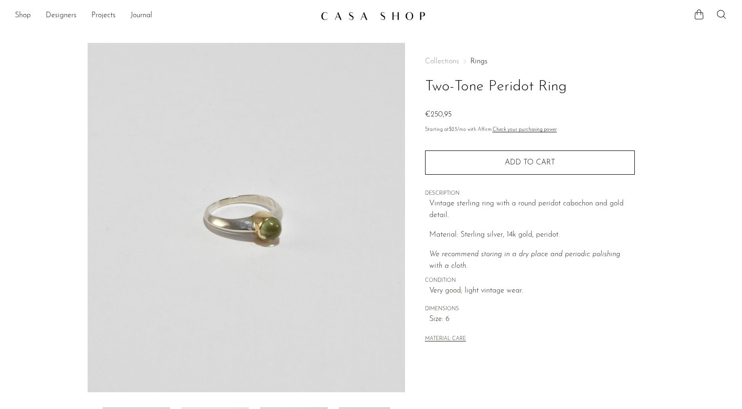
scroll to position [198, 0]
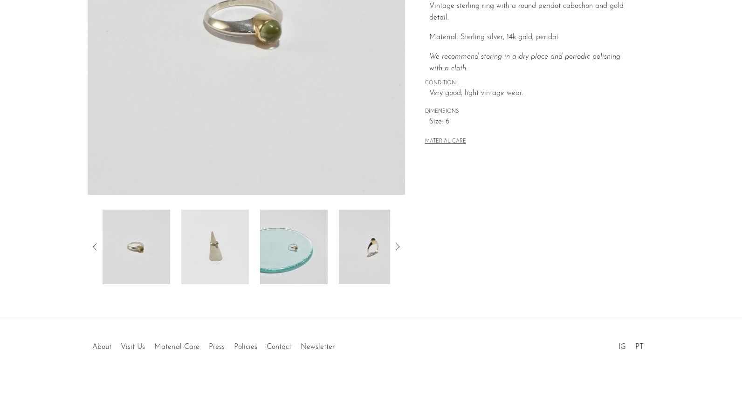
click at [308, 251] on img at bounding box center [294, 247] width 68 height 75
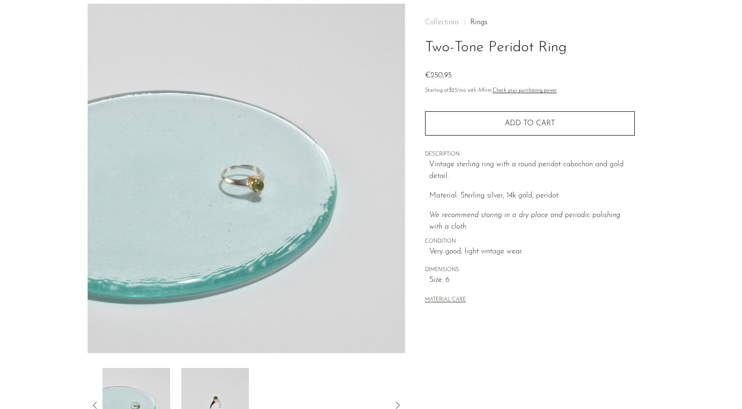
scroll to position [0, 0]
